Goal: Find specific page/section: Find specific page/section

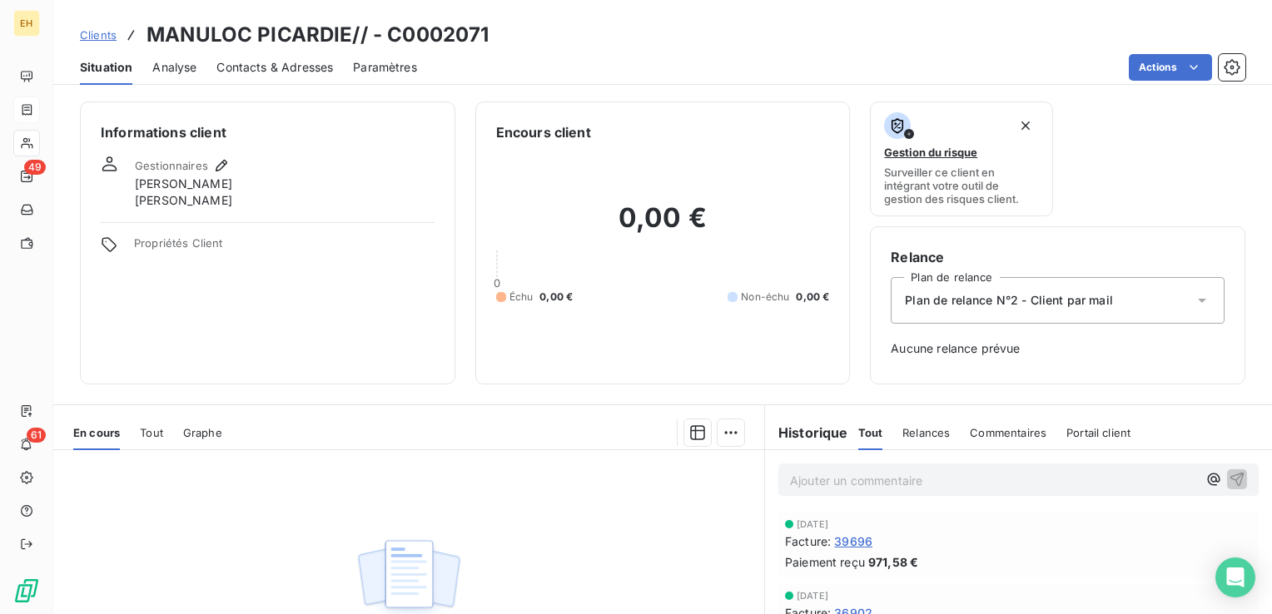
scroll to position [205, 0]
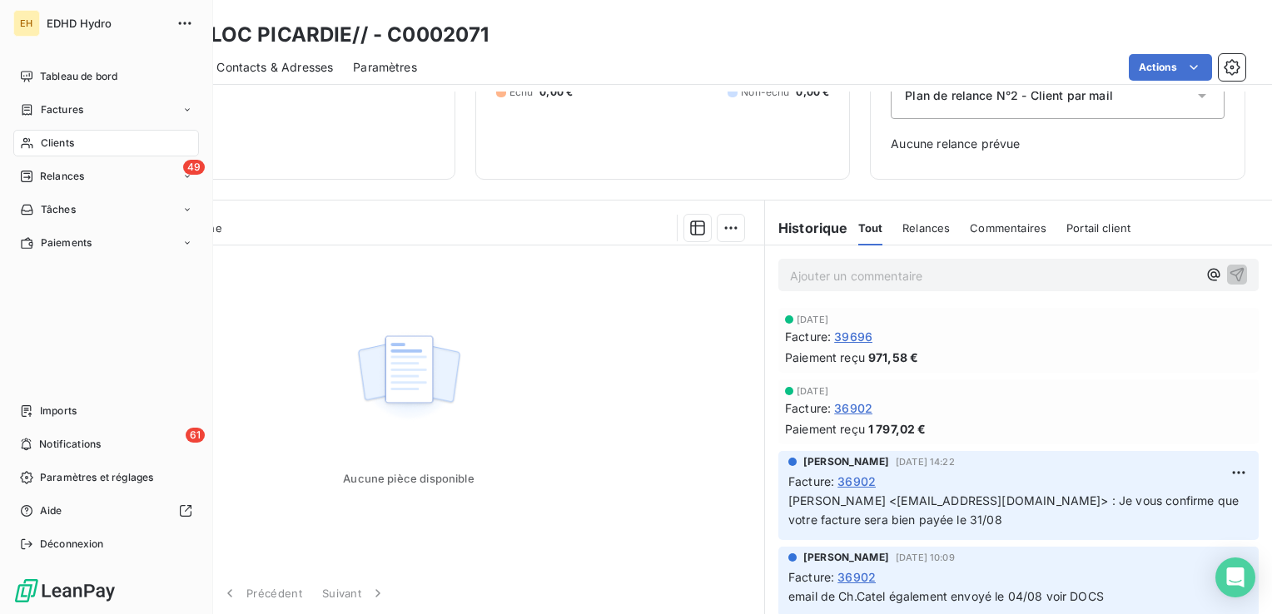
click at [41, 141] on span "Clients" at bounding box center [57, 143] width 33 height 15
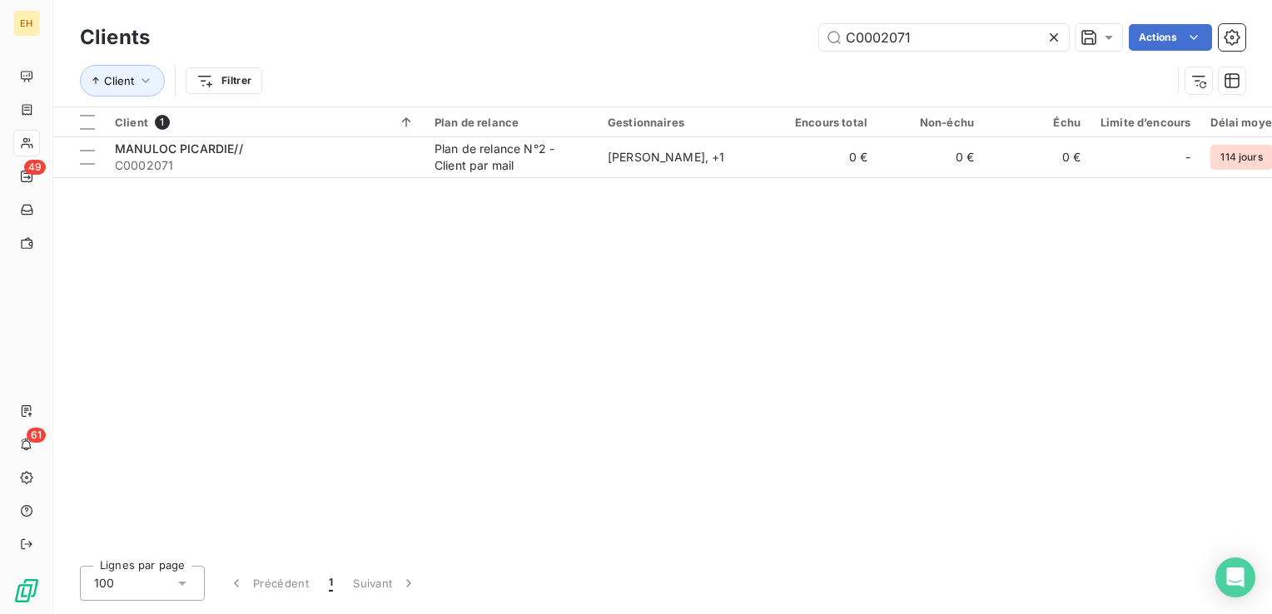
drag, startPoint x: 936, startPoint y: 35, endPoint x: 447, endPoint y: 18, distance: 488.9
click at [447, 18] on div "Clients C0002071 Actions Client Filtrer" at bounding box center [662, 53] width 1219 height 107
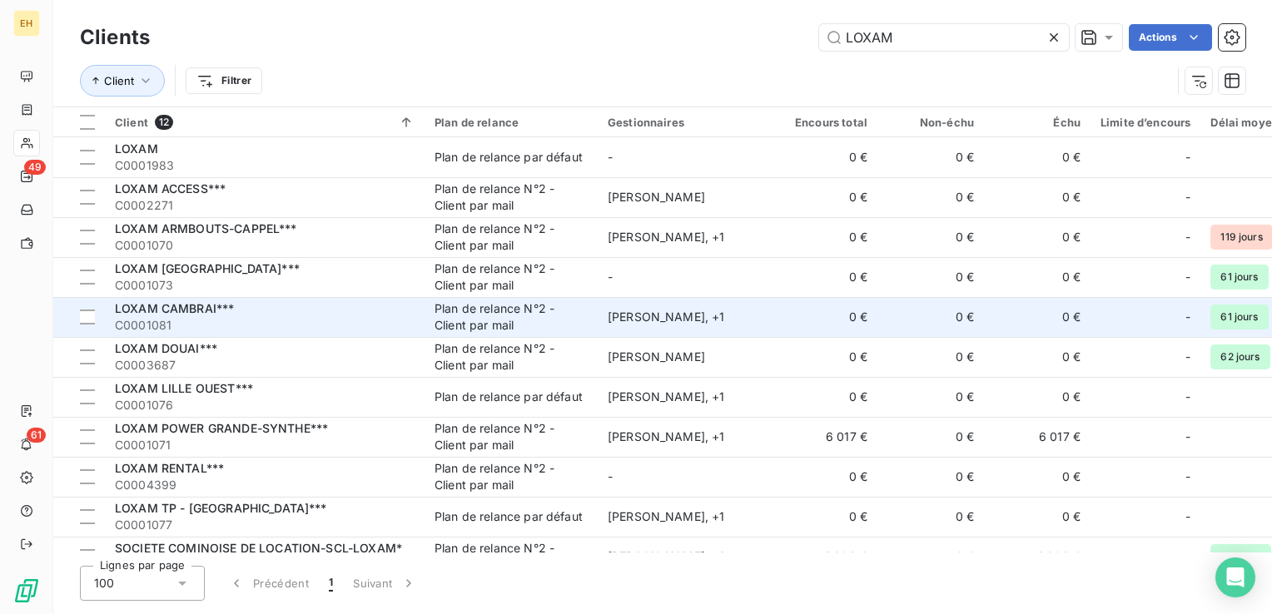
scroll to position [70, 0]
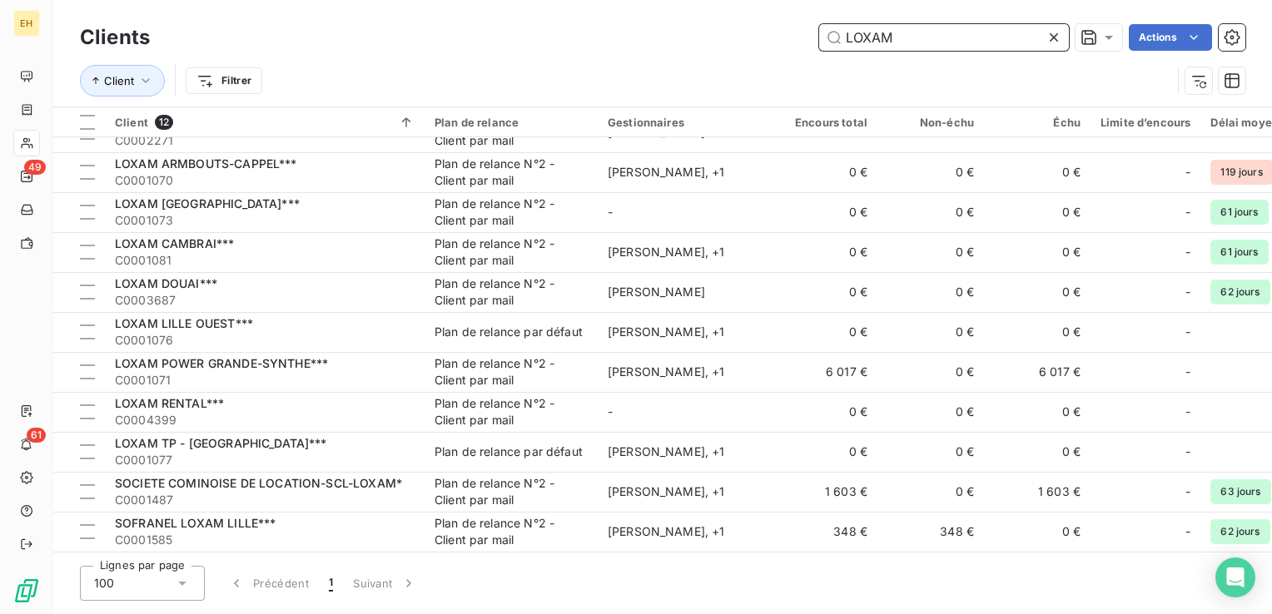
drag, startPoint x: 963, startPoint y: 51, endPoint x: 702, endPoint y: 45, distance: 260.6
click at [702, 45] on div "Clients LOXAM Actions" at bounding box center [662, 37] width 1165 height 35
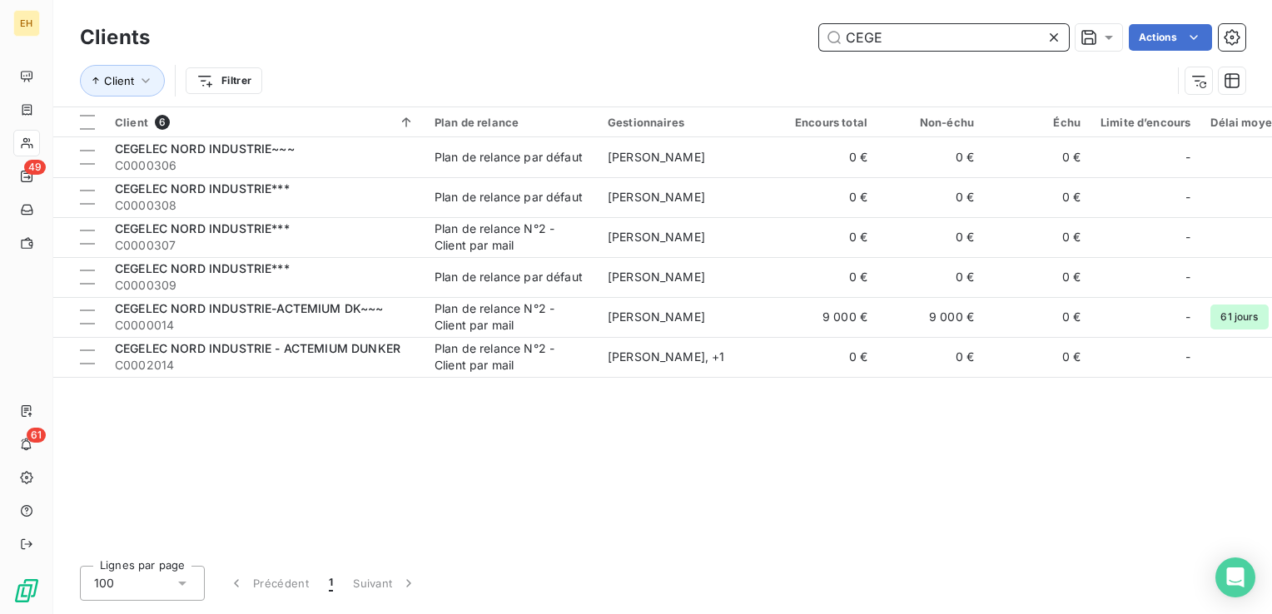
scroll to position [0, 0]
drag, startPoint x: 969, startPoint y: 45, endPoint x: 734, endPoint y: 32, distance: 235.1
click at [734, 32] on div "CEGELEC Actions" at bounding box center [707, 37] width 1075 height 27
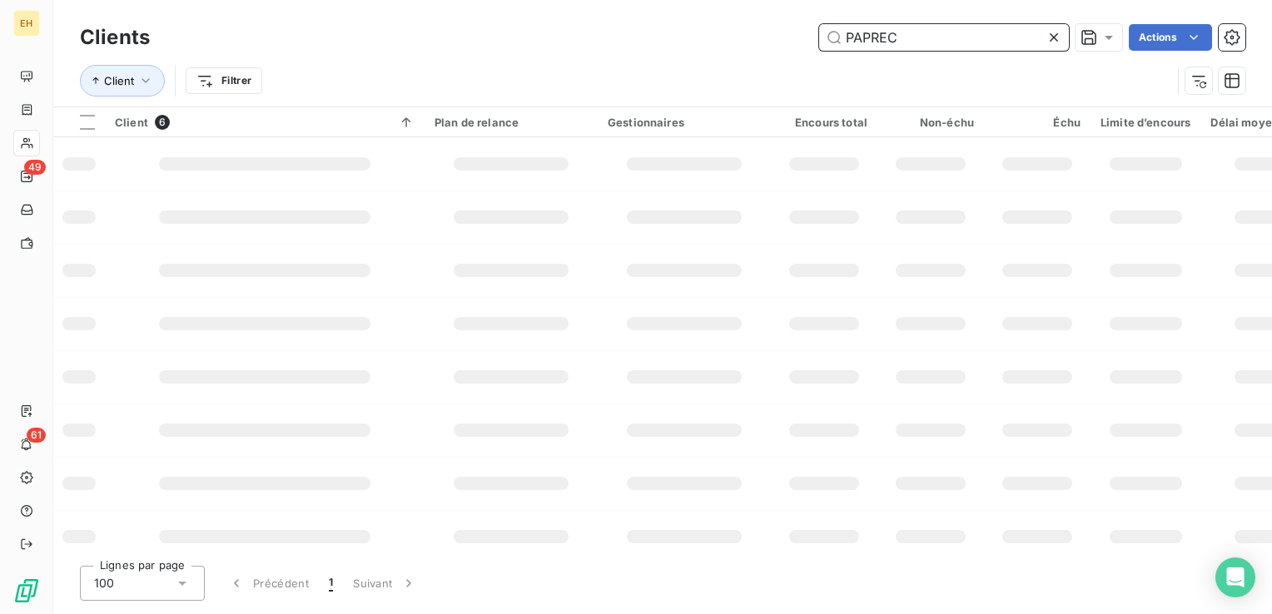
type input "PAPREC"
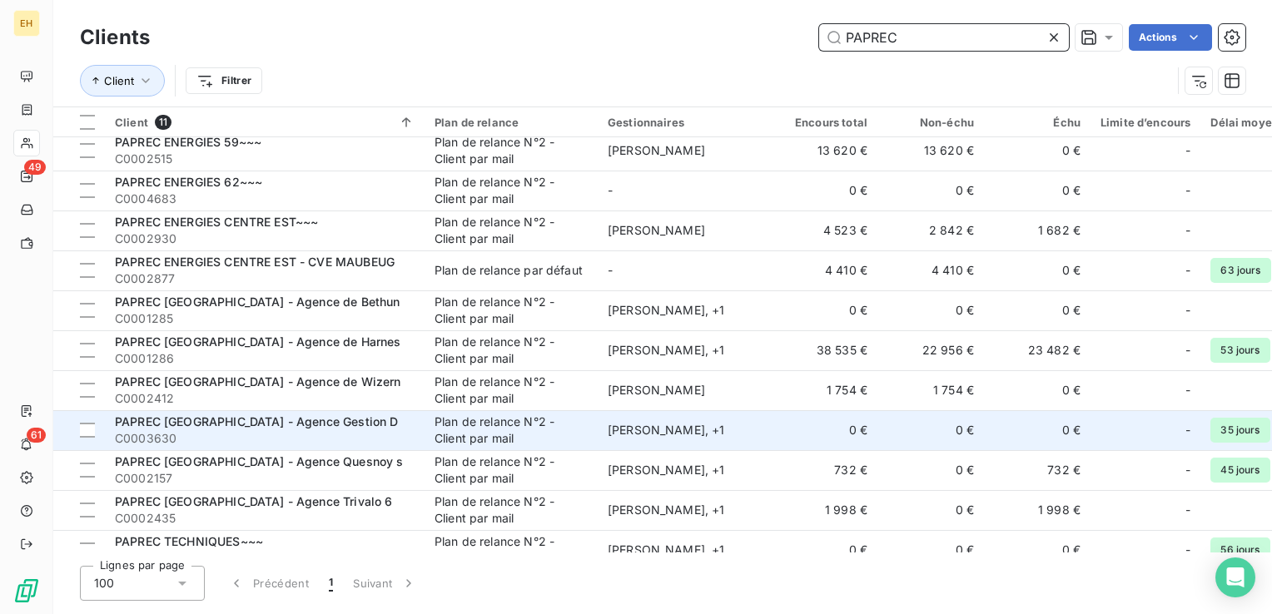
scroll to position [30, 0]
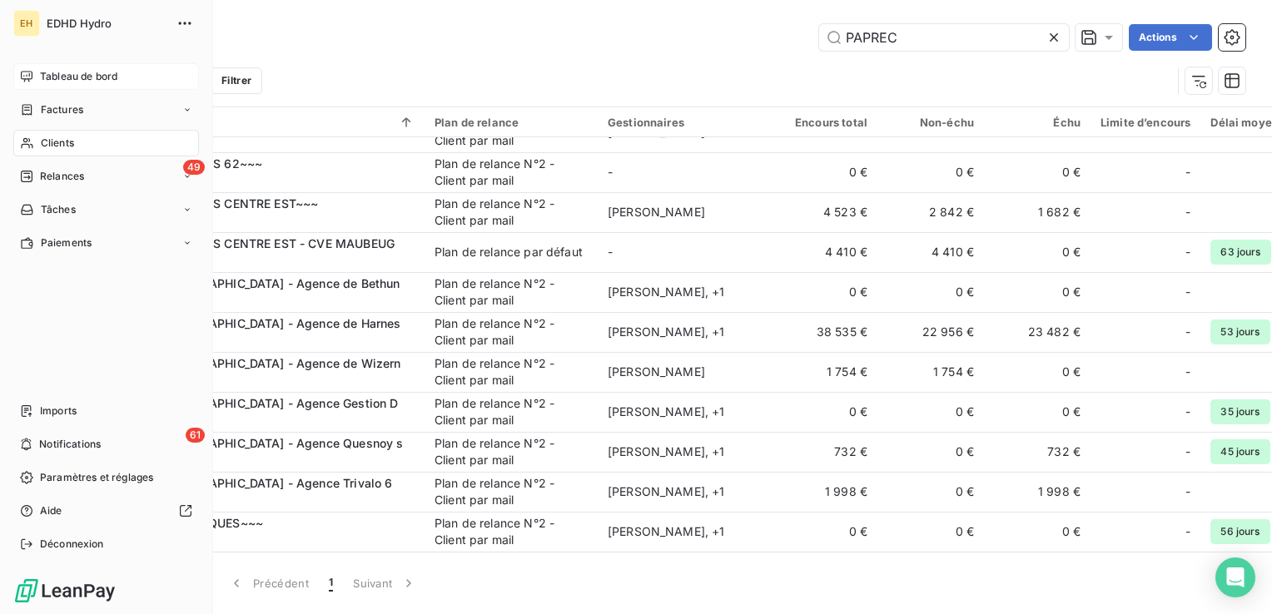
click at [93, 77] on span "Tableau de bord" at bounding box center [78, 76] width 77 height 15
